Goal: Subscribe to service/newsletter

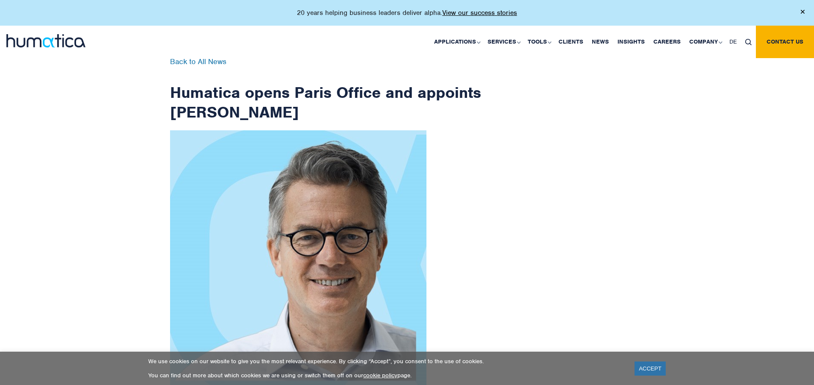
scroll to position [1364, 0]
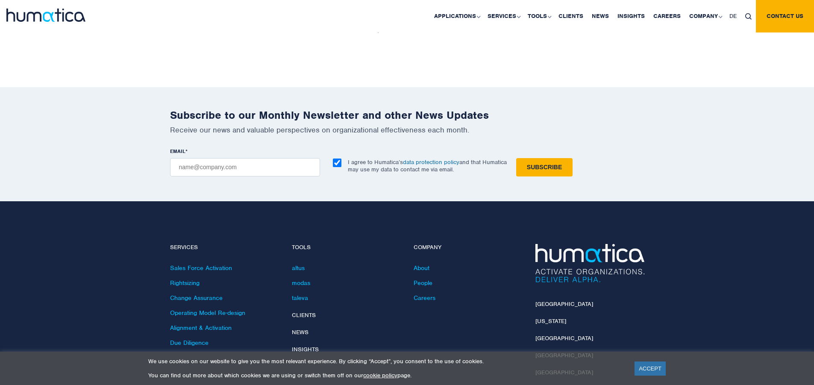
checkbox input "true"
type input "[EMAIL_ADDRESS][DOMAIN_NAME]"
click at [516, 158] on input "Subscribe" at bounding box center [544, 167] width 56 height 18
